Goal: Task Accomplishment & Management: Use online tool/utility

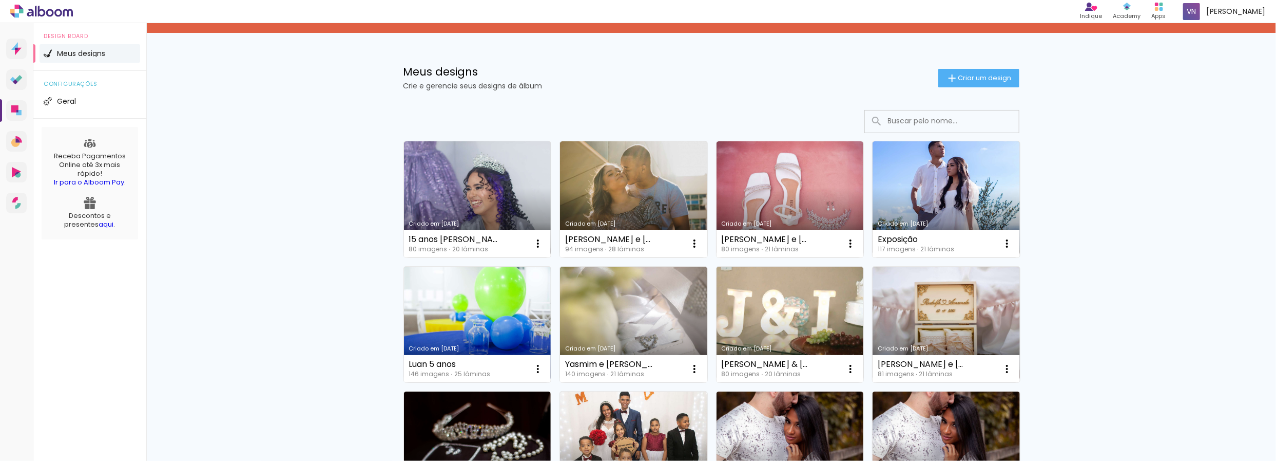
scroll to position [64, 0]
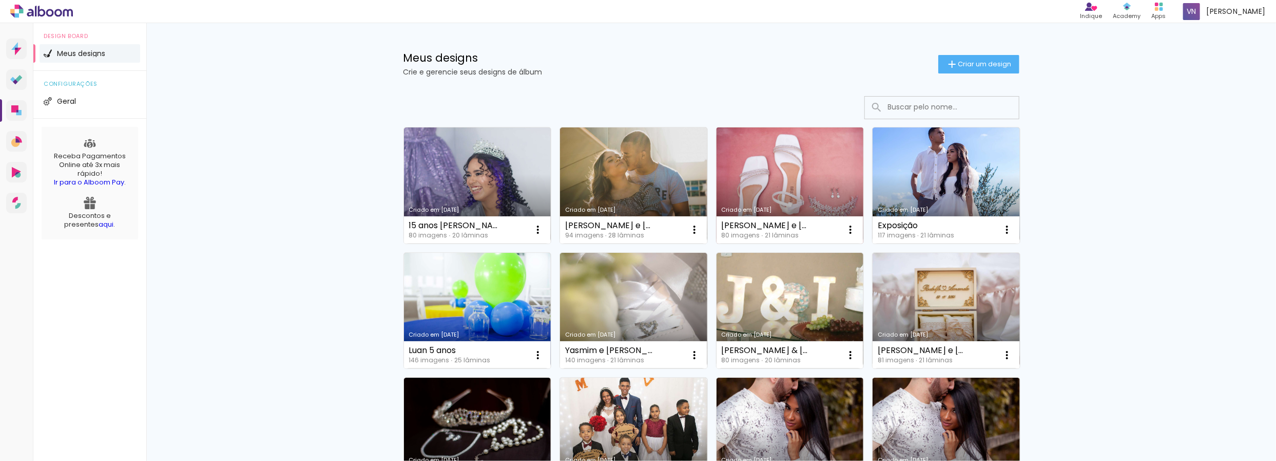
click at [751, 190] on link "Criado em [DATE]" at bounding box center [790, 185] width 147 height 116
